Goal: Information Seeking & Learning: Learn about a topic

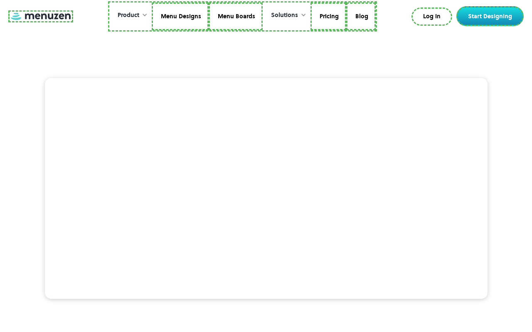
click at [39, 16] on link at bounding box center [40, 16] width 65 height 12
click at [180, 16] on link "Menu Designs" at bounding box center [178, 16] width 57 height 28
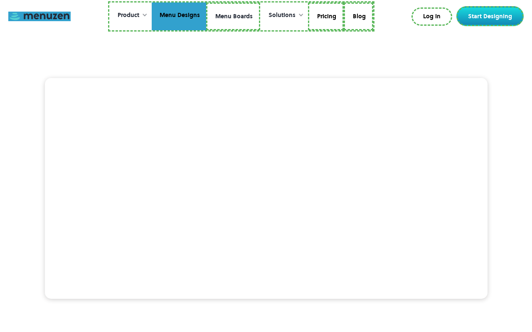
click at [233, 16] on link "Menu Boards" at bounding box center [233, 16] width 54 height 28
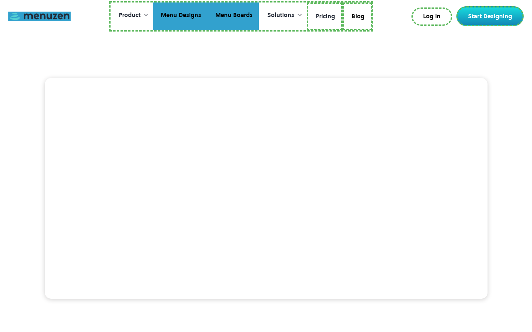
click at [324, 16] on link "Pricing" at bounding box center [325, 16] width 36 height 28
click at [356, 15] on link "Blog" at bounding box center [356, 16] width 30 height 28
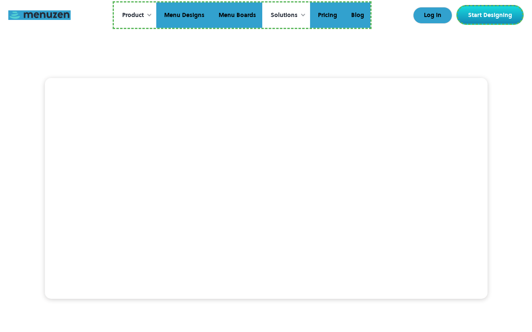
click at [433, 15] on link "Log In" at bounding box center [432, 15] width 39 height 17
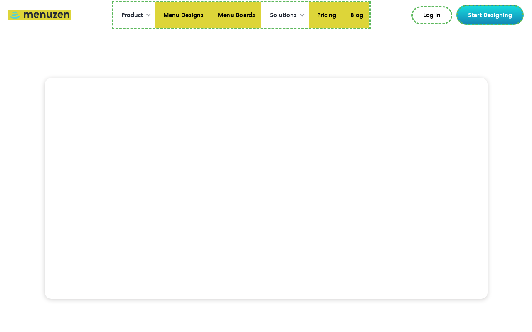
click at [492, 15] on link "Start Designing" at bounding box center [489, 15] width 67 height 20
